Goal: Navigation & Orientation: Find specific page/section

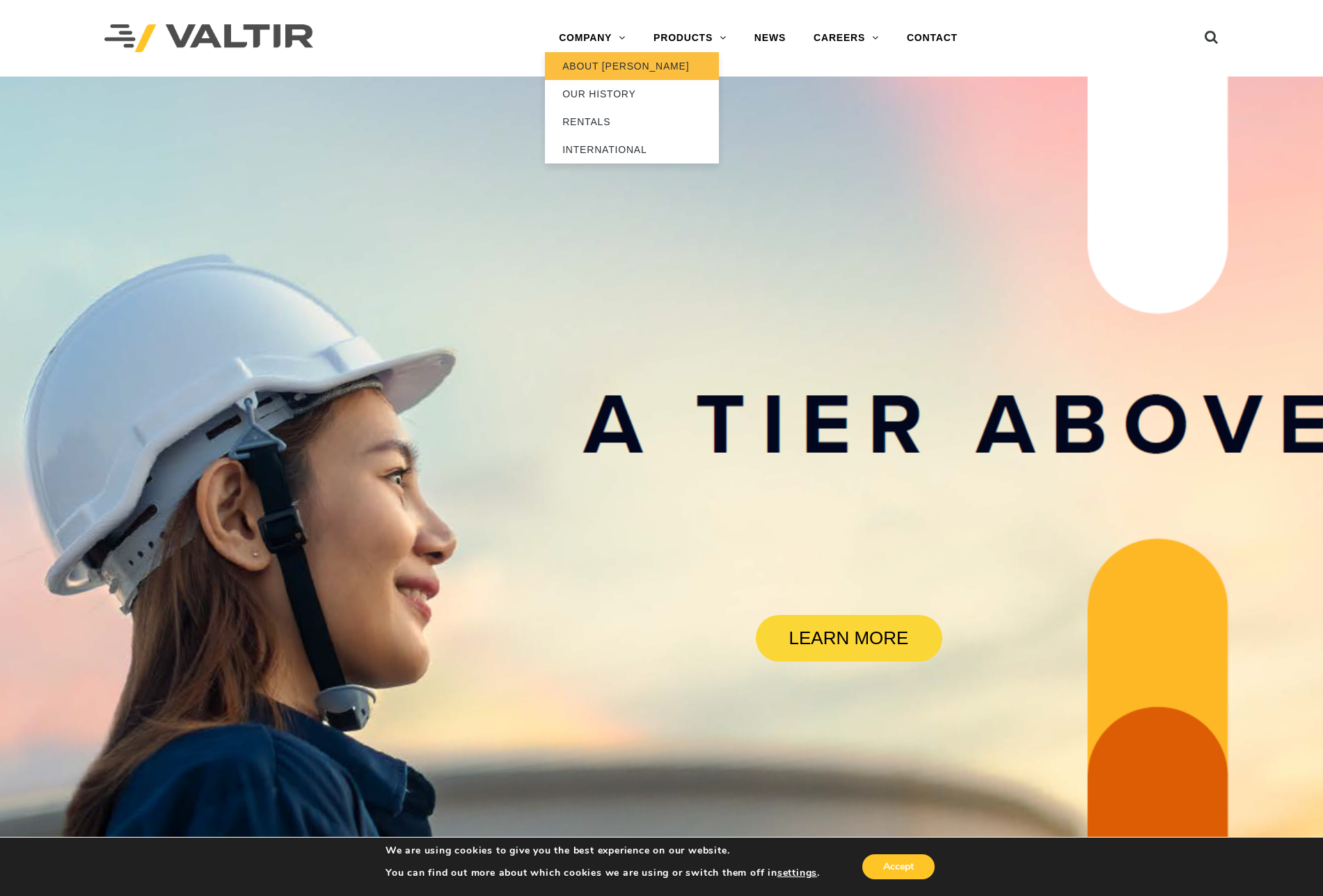
click at [596, 59] on link "ABOUT [PERSON_NAME]" at bounding box center [632, 66] width 174 height 27
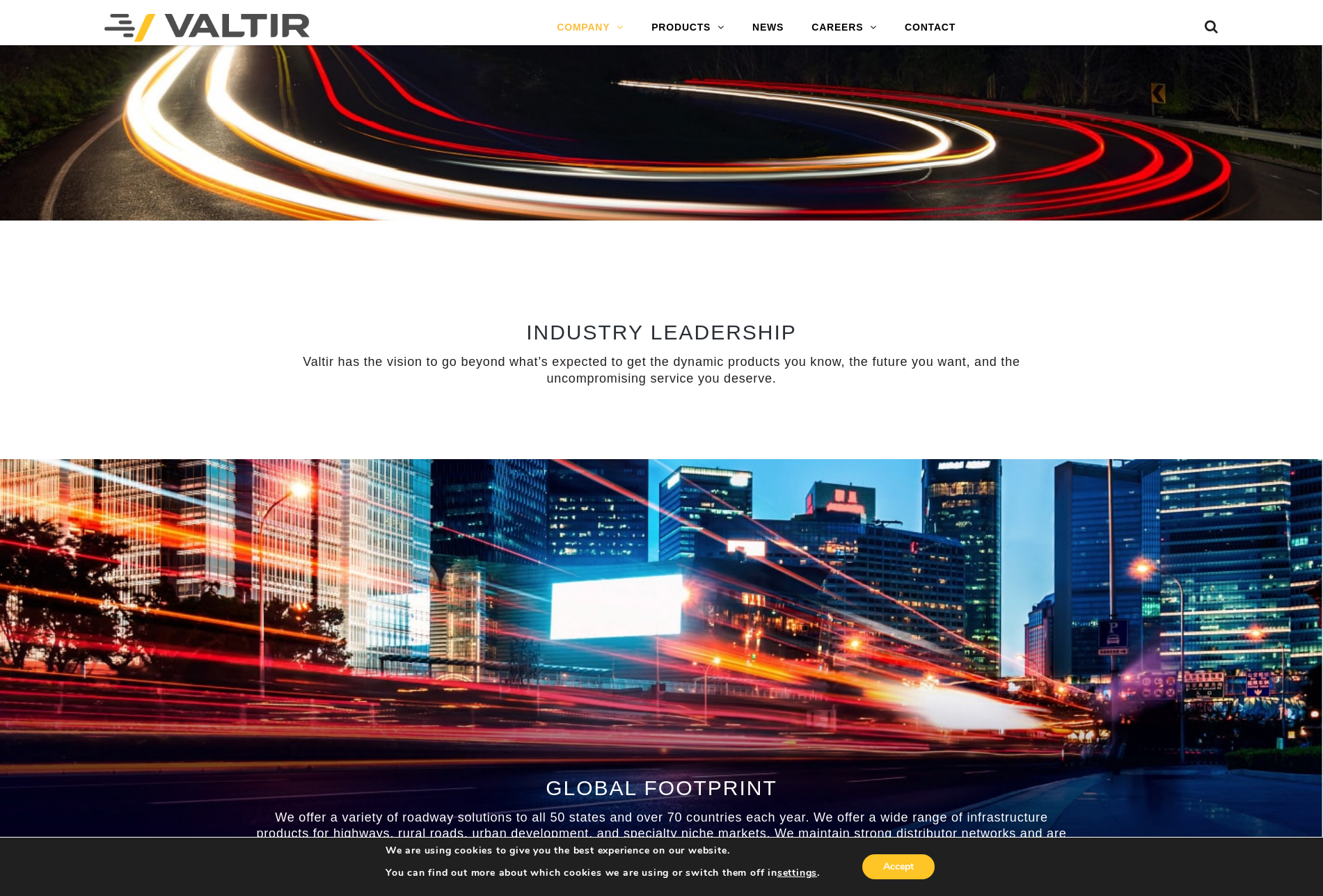
scroll to position [904, 0]
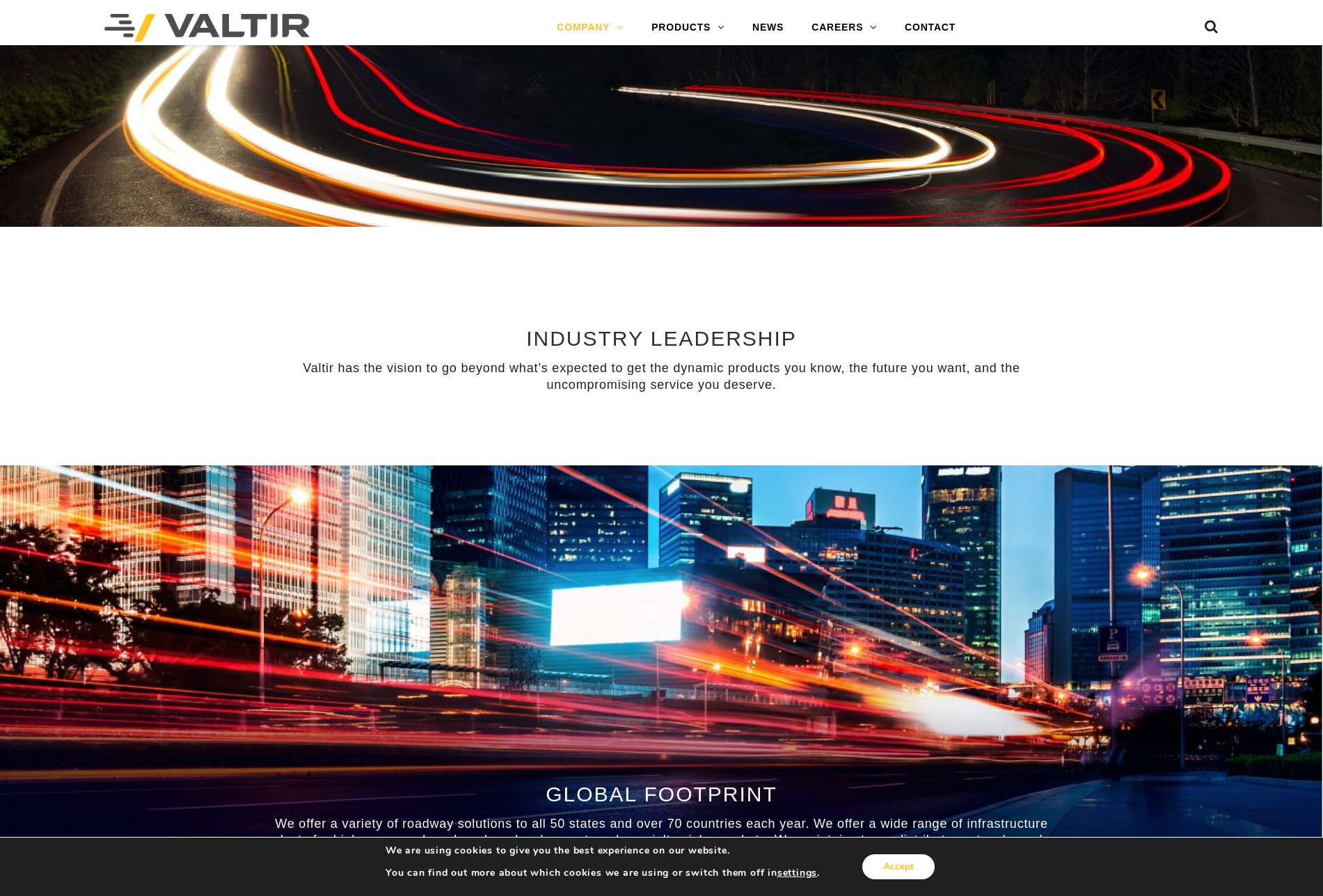
click at [914, 866] on button "Accept" at bounding box center [898, 867] width 72 height 25
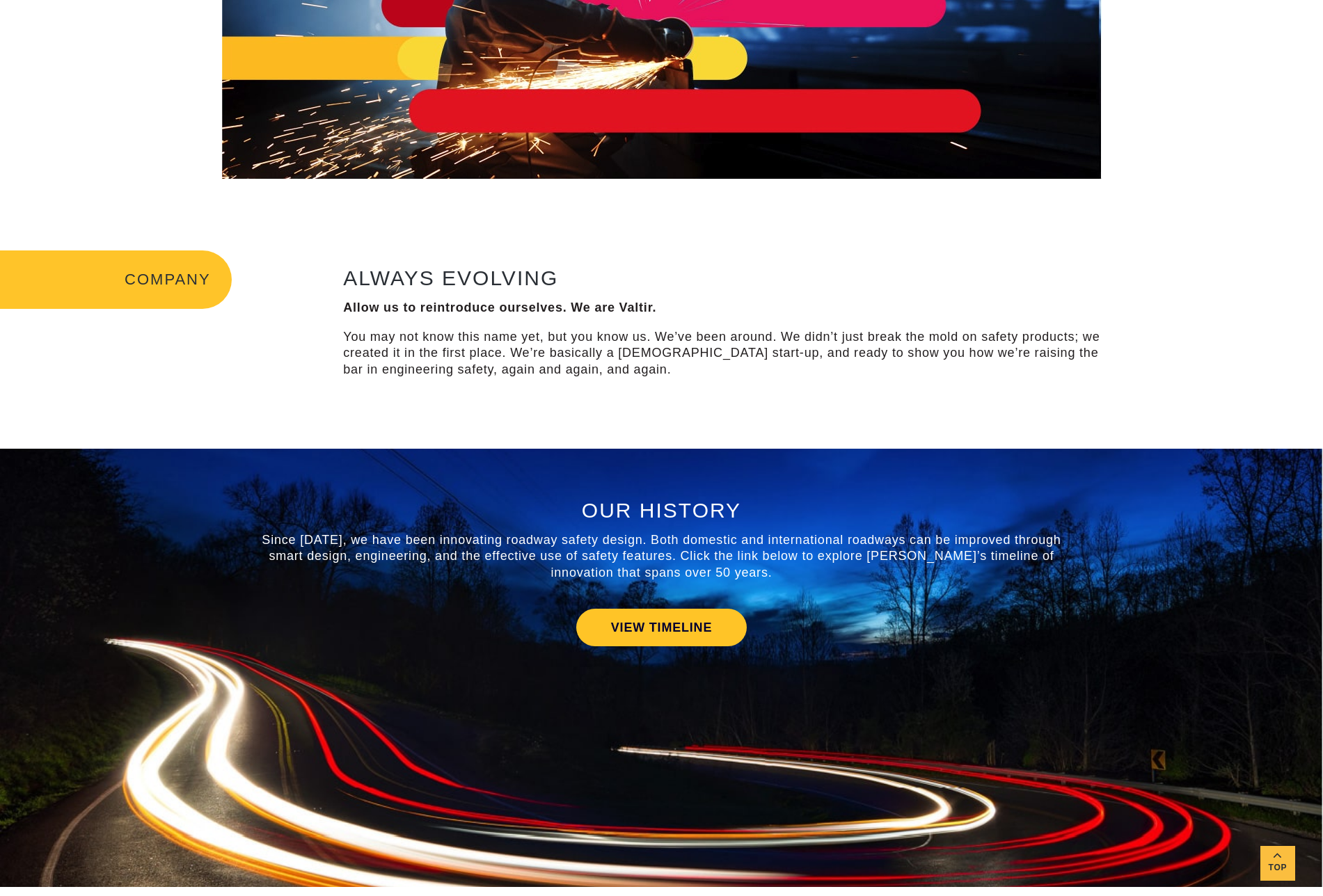
scroll to position [0, 0]
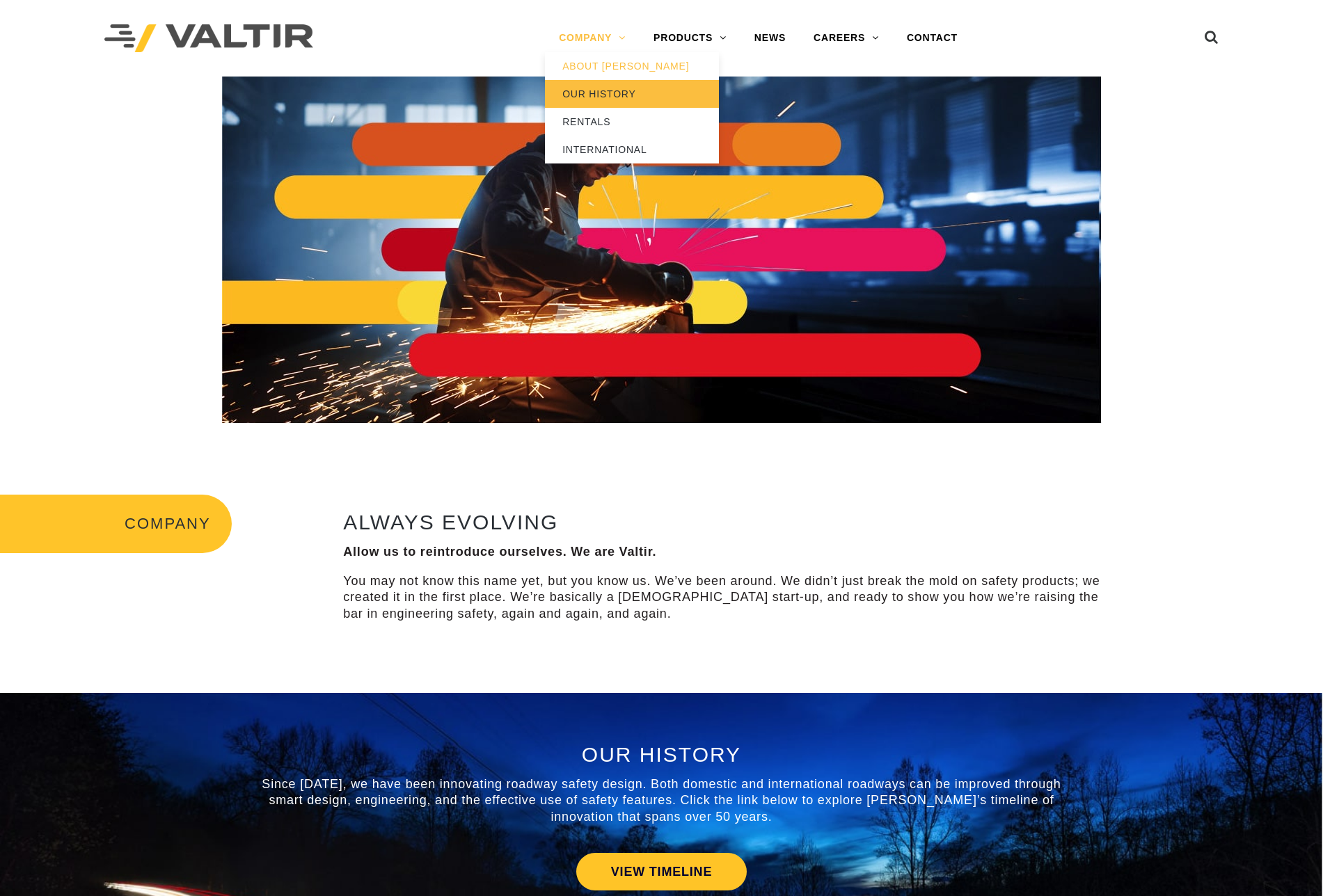
click at [583, 93] on link "OUR HISTORY" at bounding box center [632, 93] width 174 height 27
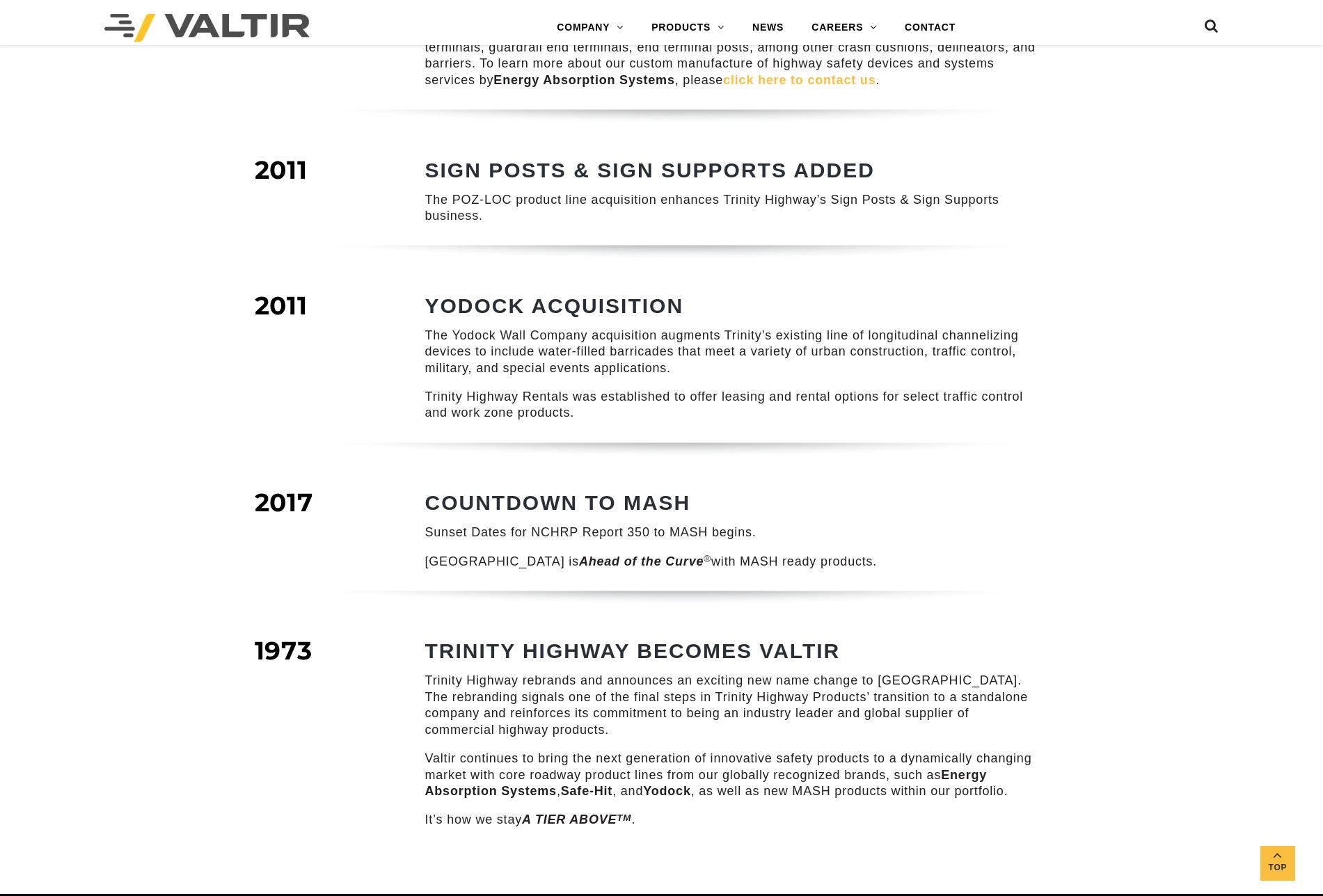
scroll to position [1044, 0]
